Goal: Transaction & Acquisition: Book appointment/travel/reservation

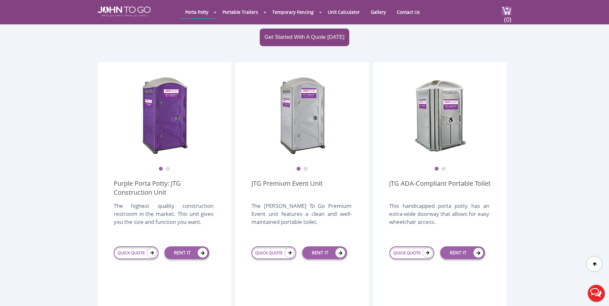
scroll to position [128, 0]
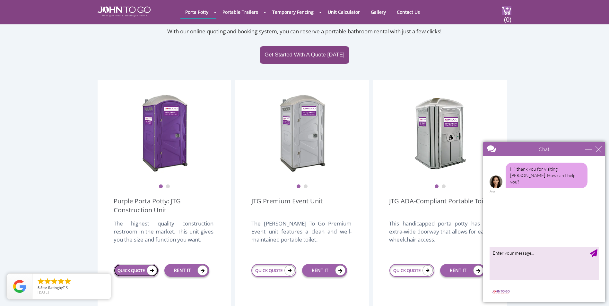
click at [154, 266] on icon at bounding box center [152, 271] width 10 height 10
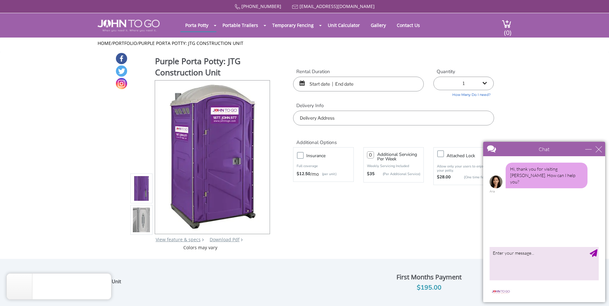
click at [324, 84] on input "text" at bounding box center [358, 84] width 131 height 15
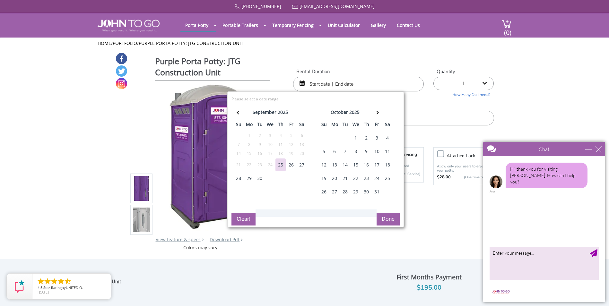
click at [387, 178] on div "25" at bounding box center [387, 178] width 10 height 13
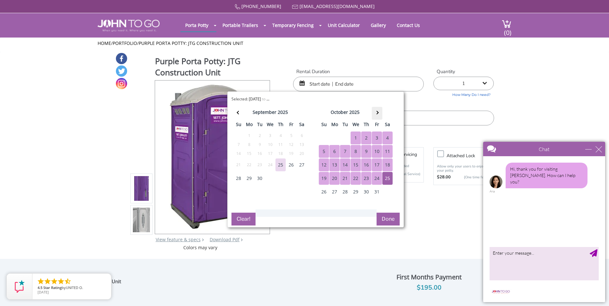
click at [379, 111] on th at bounding box center [377, 113] width 11 height 13
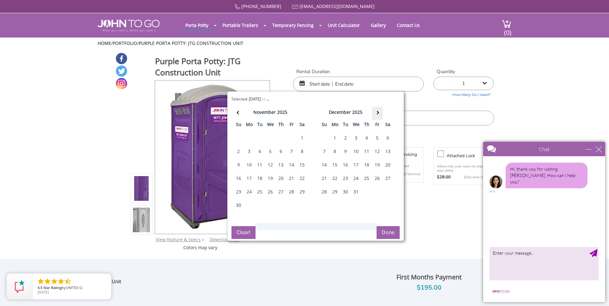
click at [379, 111] on th at bounding box center [377, 113] width 11 height 13
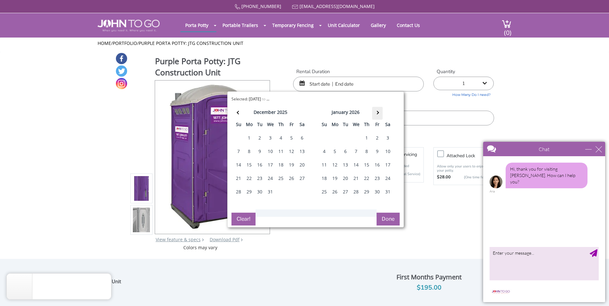
click at [379, 111] on th at bounding box center [377, 113] width 11 height 13
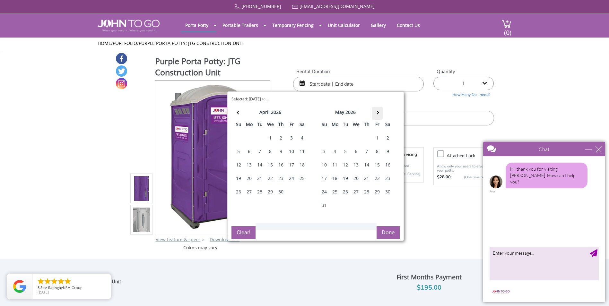
click at [379, 111] on th at bounding box center [377, 113] width 11 height 13
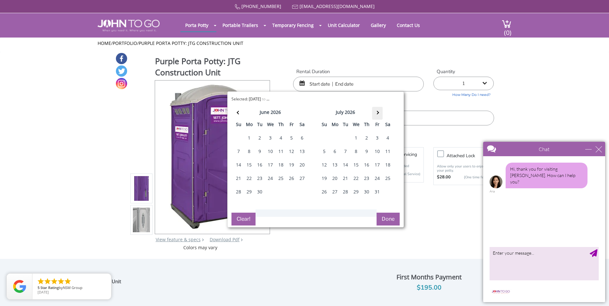
click at [379, 111] on th at bounding box center [377, 113] width 11 height 13
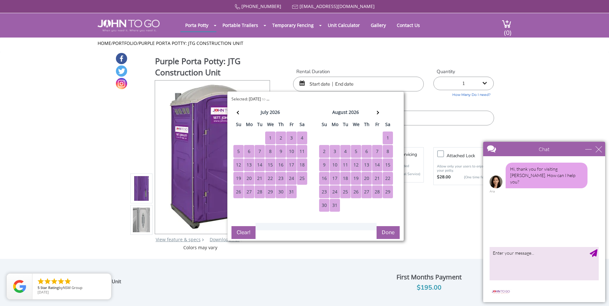
click at [336, 206] on div "31" at bounding box center [335, 205] width 10 height 13
type input "10/25/2025 to 08/31/2026"
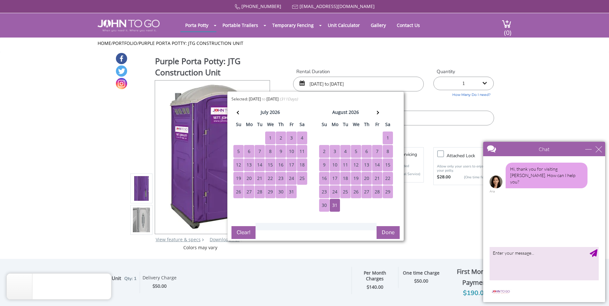
click at [388, 233] on button "Done" at bounding box center [388, 232] width 23 height 13
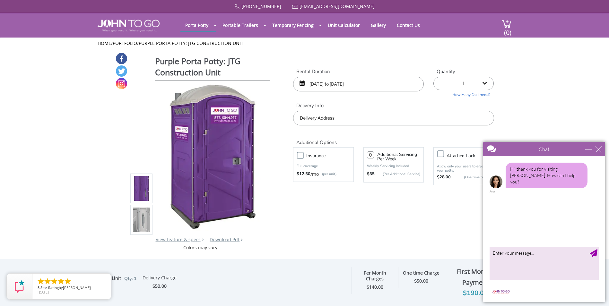
click at [602, 151] on div "Chat" at bounding box center [544, 149] width 122 height 14
click at [598, 150] on div "close" at bounding box center [599, 149] width 6 height 6
